Goal: Transaction & Acquisition: Purchase product/service

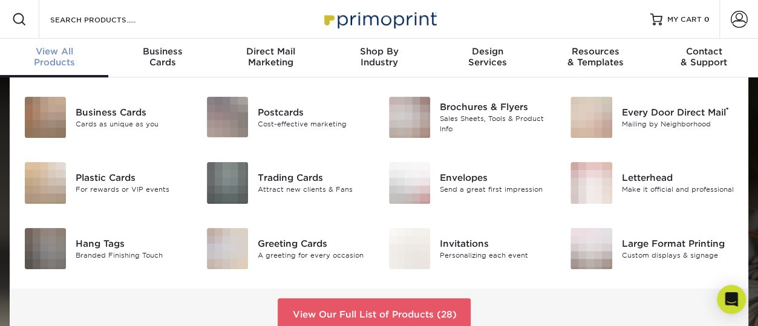
click at [56, 62] on div "View All Products" at bounding box center [54, 57] width 108 height 22
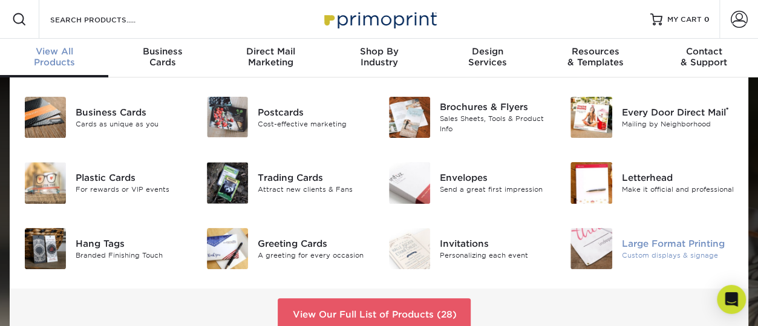
click at [656, 245] on div "Large Format Printing" at bounding box center [678, 242] width 112 height 13
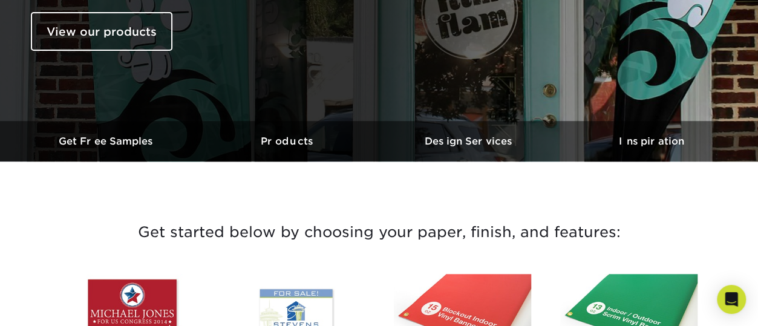
scroll to position [216, 0]
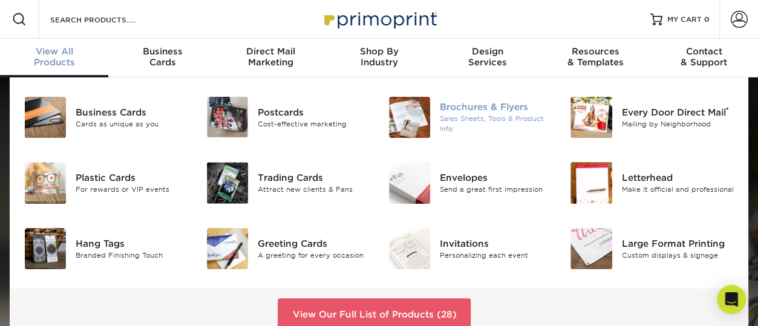
click at [486, 123] on div "Sales Sheets, Tools & Product Info" at bounding box center [496, 124] width 112 height 20
click at [472, 113] on div "Brochures & Flyers" at bounding box center [496, 107] width 112 height 13
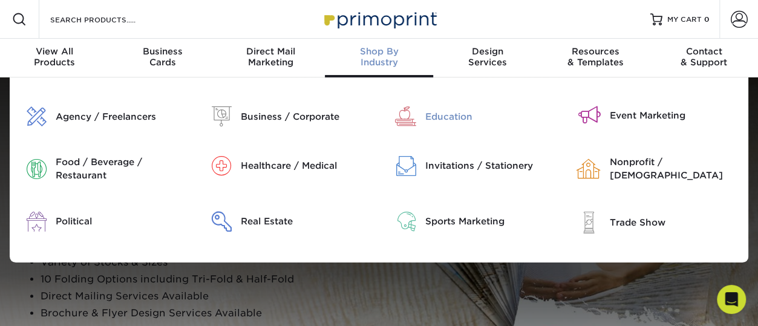
click at [460, 108] on div "Education" at bounding box center [494, 116] width 138 height 20
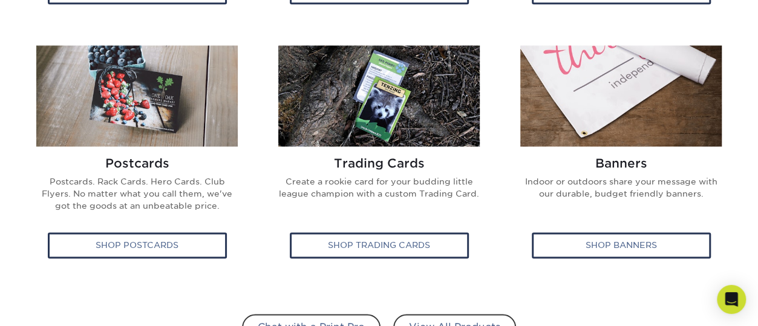
scroll to position [810, 0]
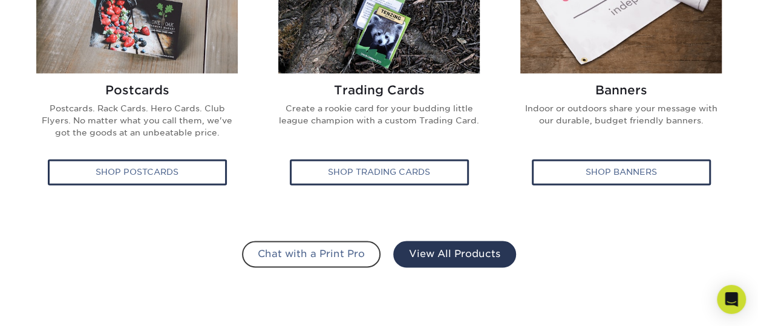
click at [463, 241] on link "View All Products" at bounding box center [454, 254] width 123 height 27
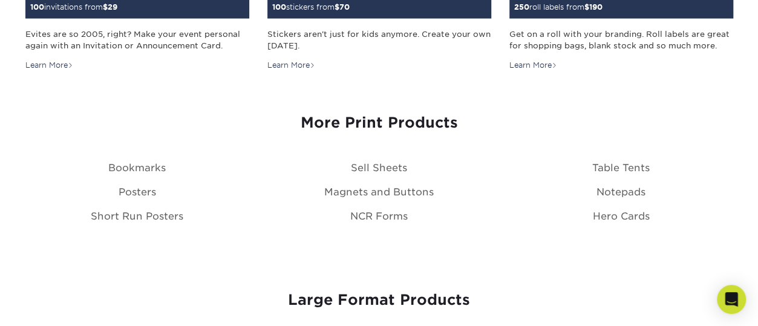
scroll to position [1348, 0]
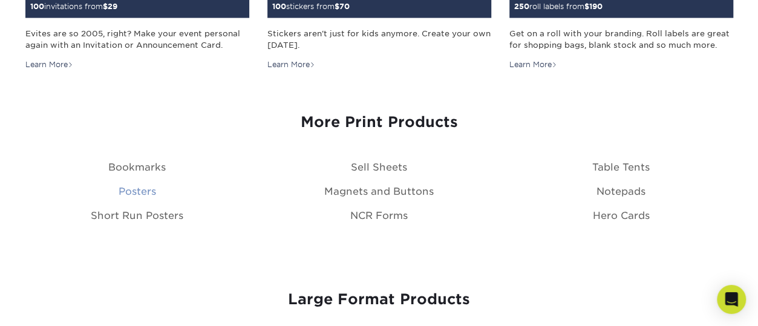
click at [132, 193] on link "Posters" at bounding box center [137, 191] width 37 height 11
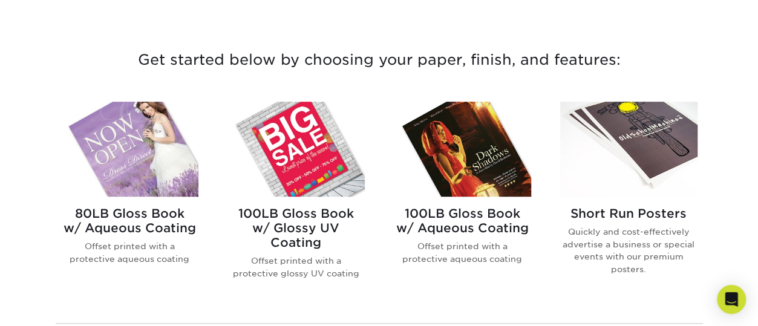
scroll to position [425, 0]
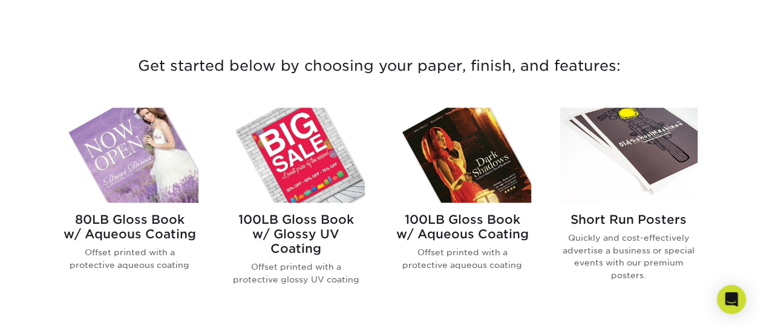
click at [639, 218] on h2 "Short Run Posters" at bounding box center [628, 219] width 137 height 15
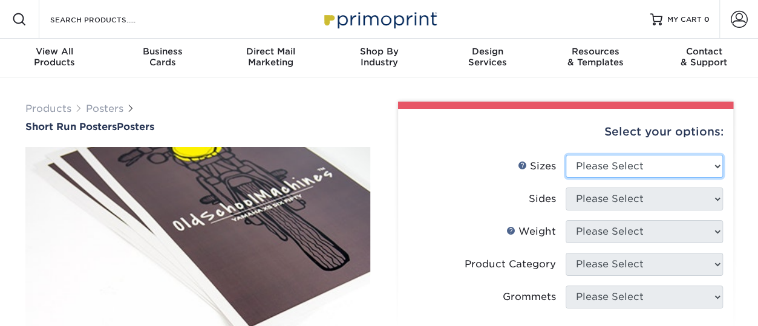
click at [657, 172] on select "Please Select 12" x 12" 12" x 15" 12" x 17" 12" x 18" 12" x 20" 12" x 24" 12" x…" at bounding box center [643, 166] width 157 height 23
select select "12.00x18.00"
click at [565, 155] on select "Please Select 12" x 12" 12" x 15" 12" x 17" 12" x 18" 12" x 20" 12" x 24" 12" x…" at bounding box center [643, 166] width 157 height 23
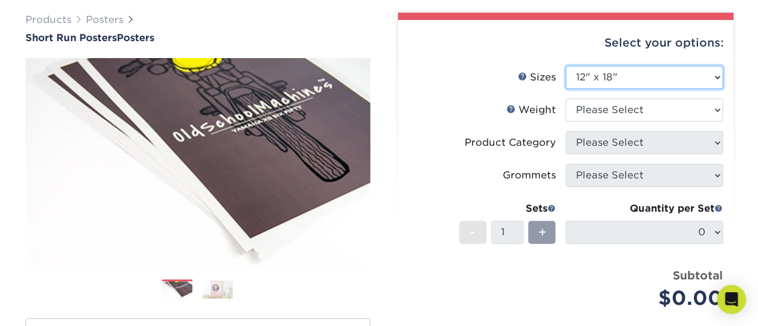
scroll to position [88, 0]
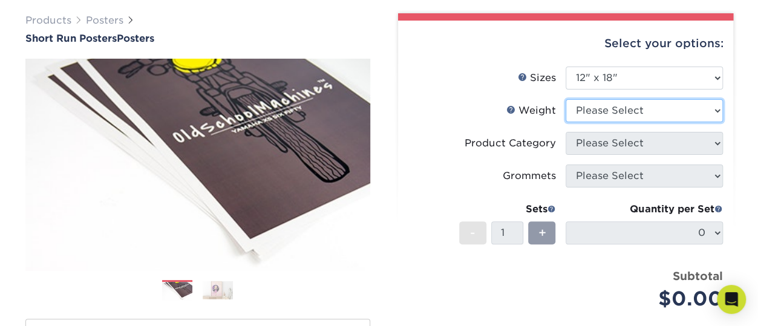
click at [607, 108] on select "Please Select 8PHOTO 12PTC2S" at bounding box center [643, 110] width 157 height 23
click at [565, 99] on select "Please Select 8PHOTO 12PTC2S" at bounding box center [643, 110] width 157 height 23
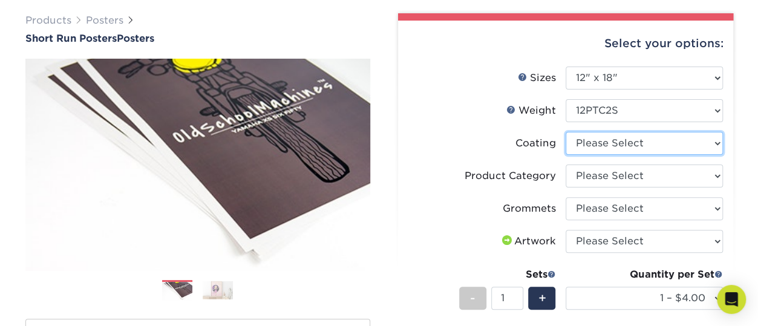
click at [606, 142] on select at bounding box center [643, 143] width 157 height 23
click at [607, 142] on select at bounding box center [643, 143] width 157 height 23
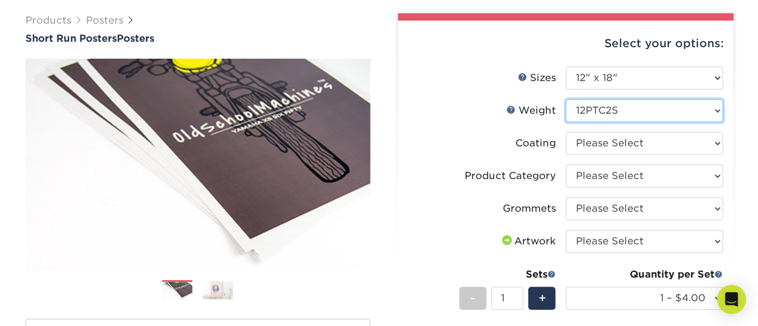
click at [600, 111] on select "Please Select 8PHOTO 12PTC2S" at bounding box center [643, 110] width 157 height 23
select select "8PHOTO"
click at [565, 99] on select "Please Select 8PHOTO 12PTC2S" at bounding box center [643, 110] width 157 height 23
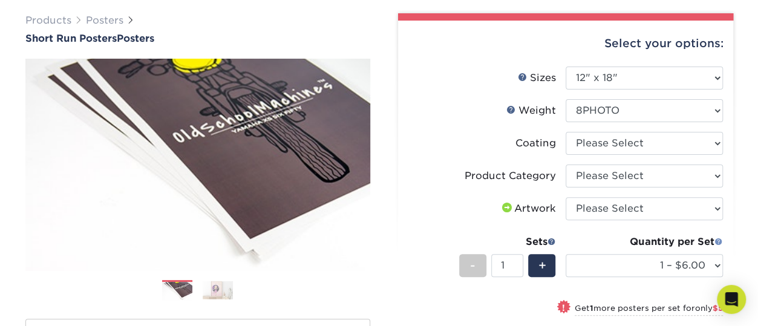
click at [718, 241] on span at bounding box center [718, 241] width 8 height 8
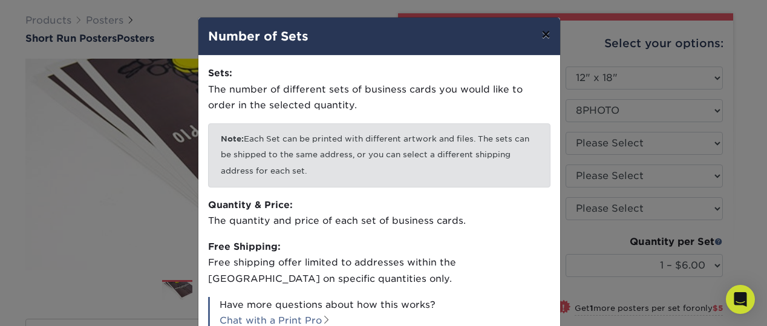
click at [544, 38] on button "×" at bounding box center [546, 35] width 28 height 34
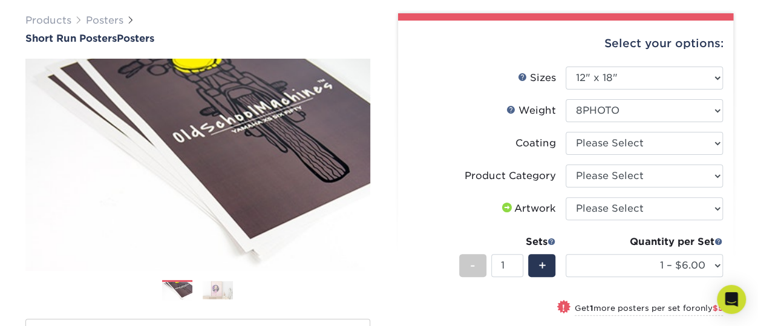
scroll to position [0, 0]
